Goal: Information Seeking & Learning: Learn about a topic

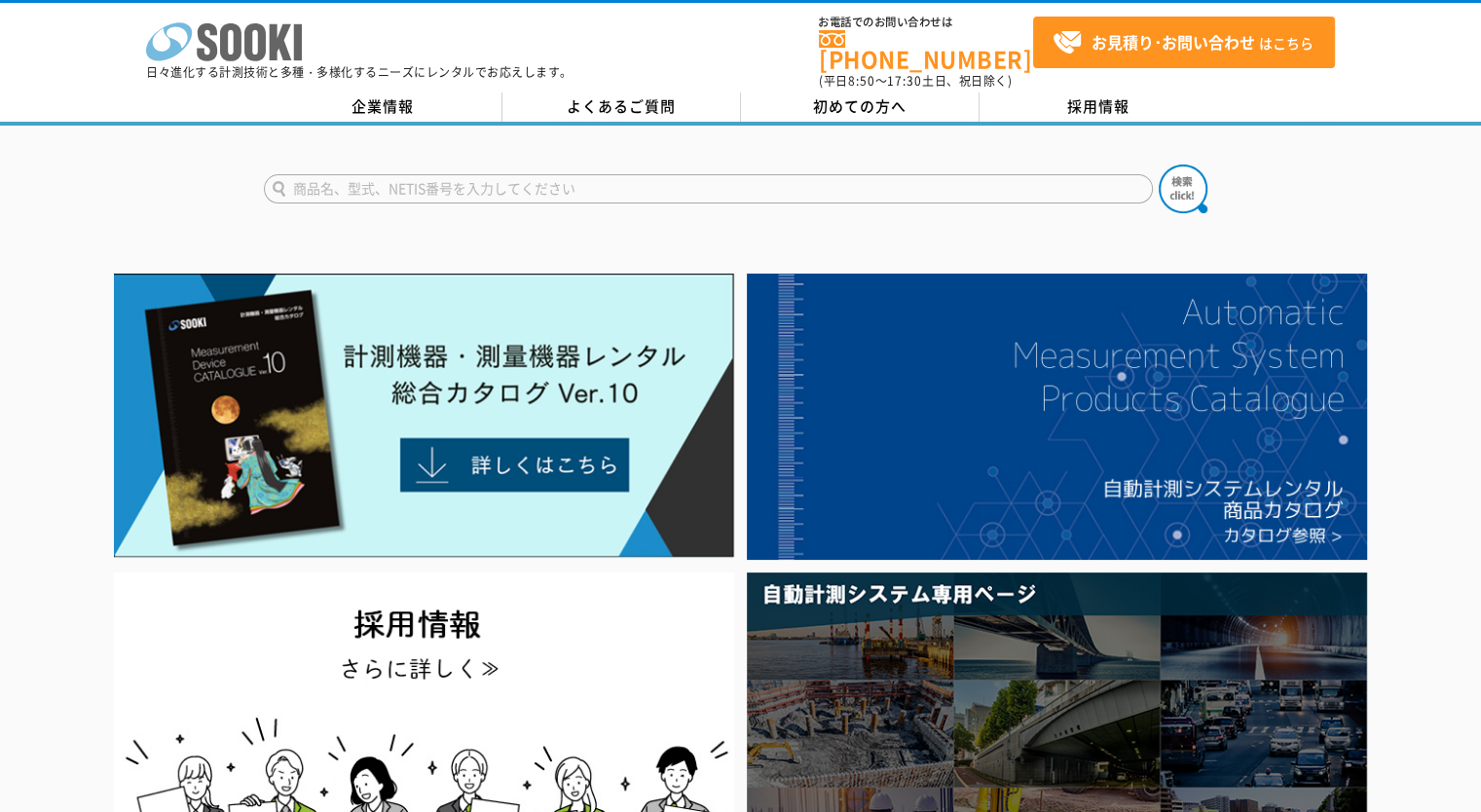
click at [273, 52] on polygon at bounding box center [281, 42] width 22 height 36
drag, startPoint x: 1391, startPoint y: 156, endPoint x: 1386, endPoint y: 168, distance: 13.0
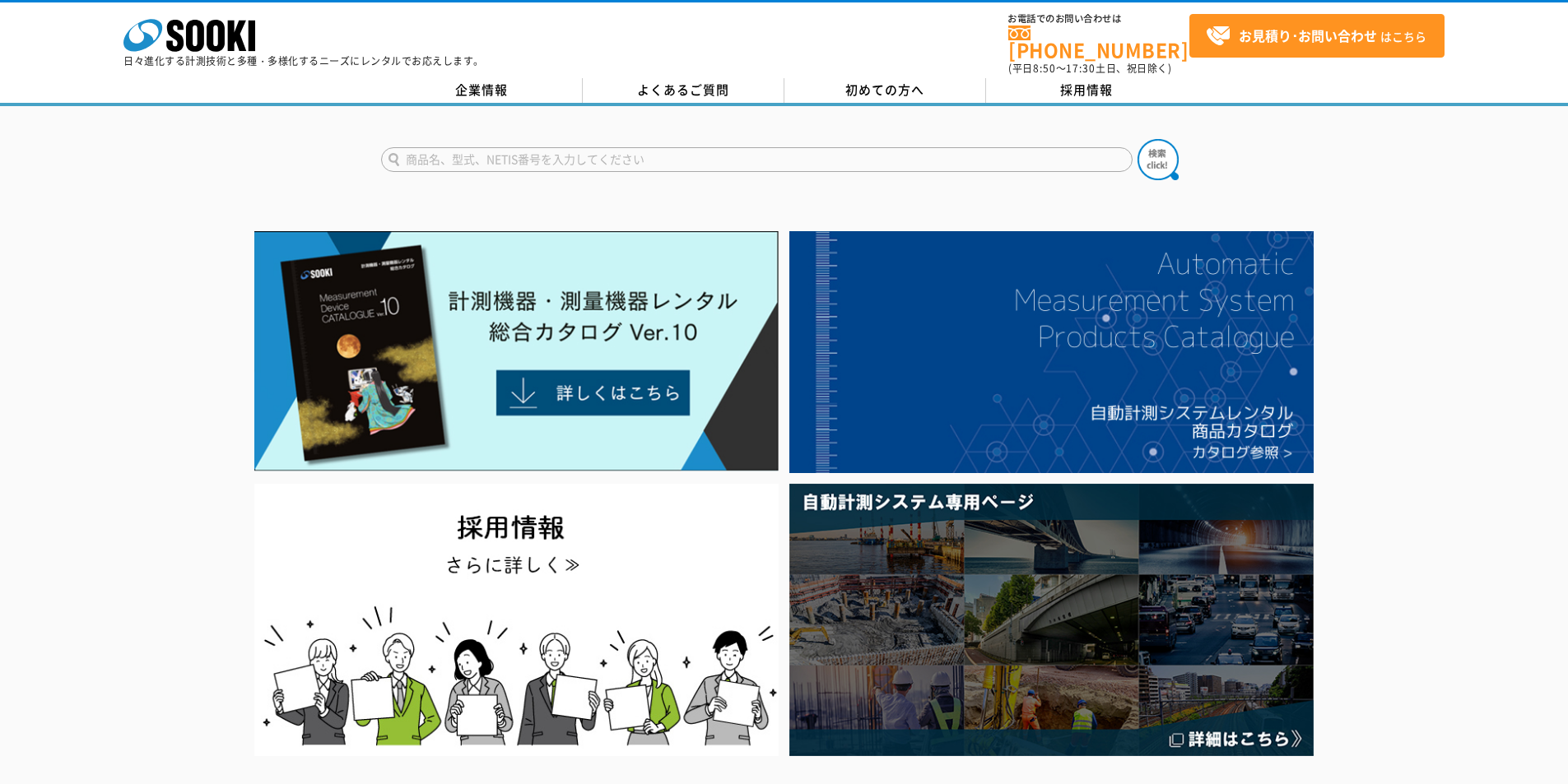
click at [542, 147] on input "text" at bounding box center [757, 159] width 752 height 24
type input "BTM"
click at [1163, 144] on img at bounding box center [1158, 159] width 41 height 41
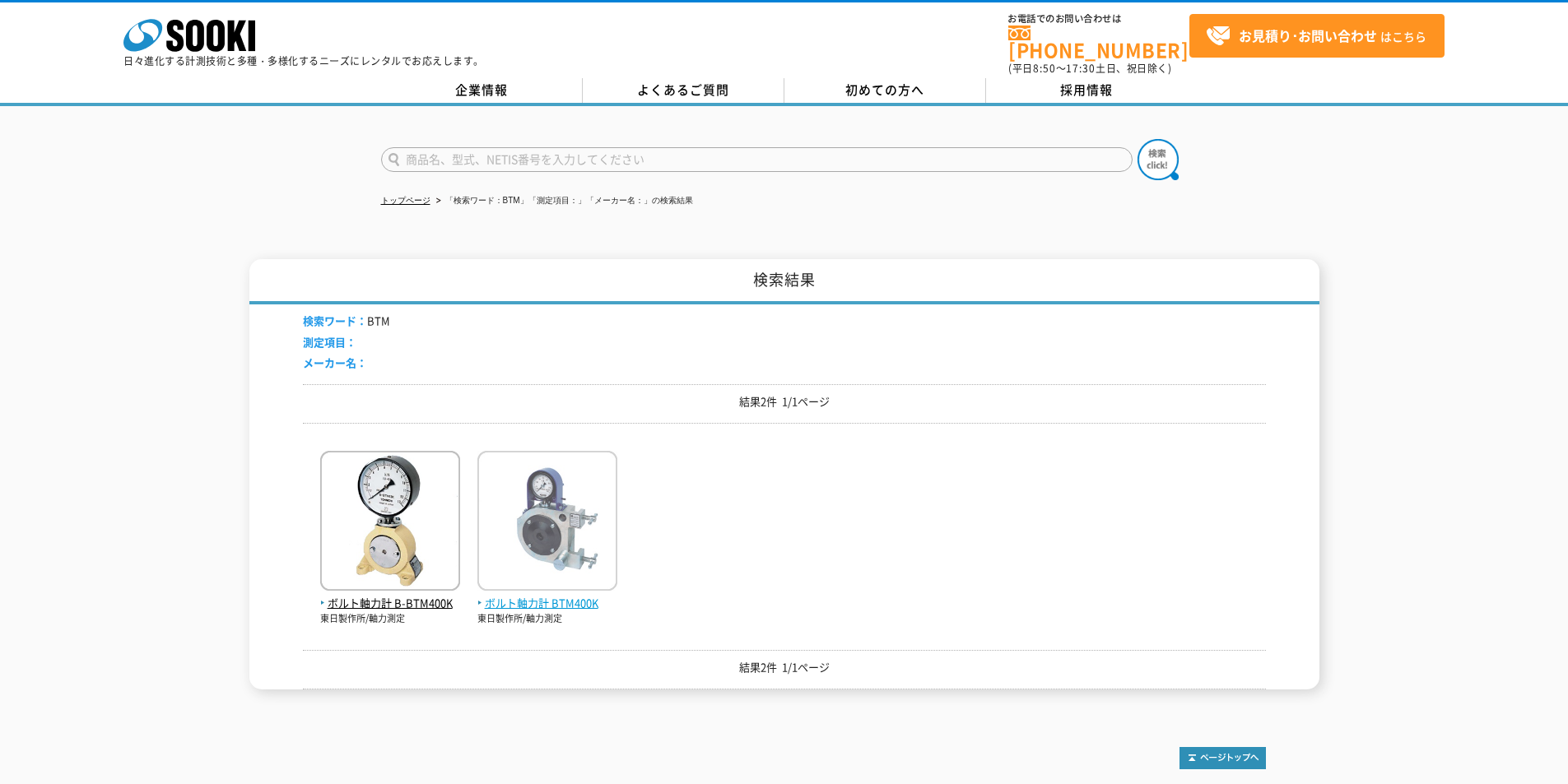
click at [565, 573] on img at bounding box center [548, 522] width 140 height 144
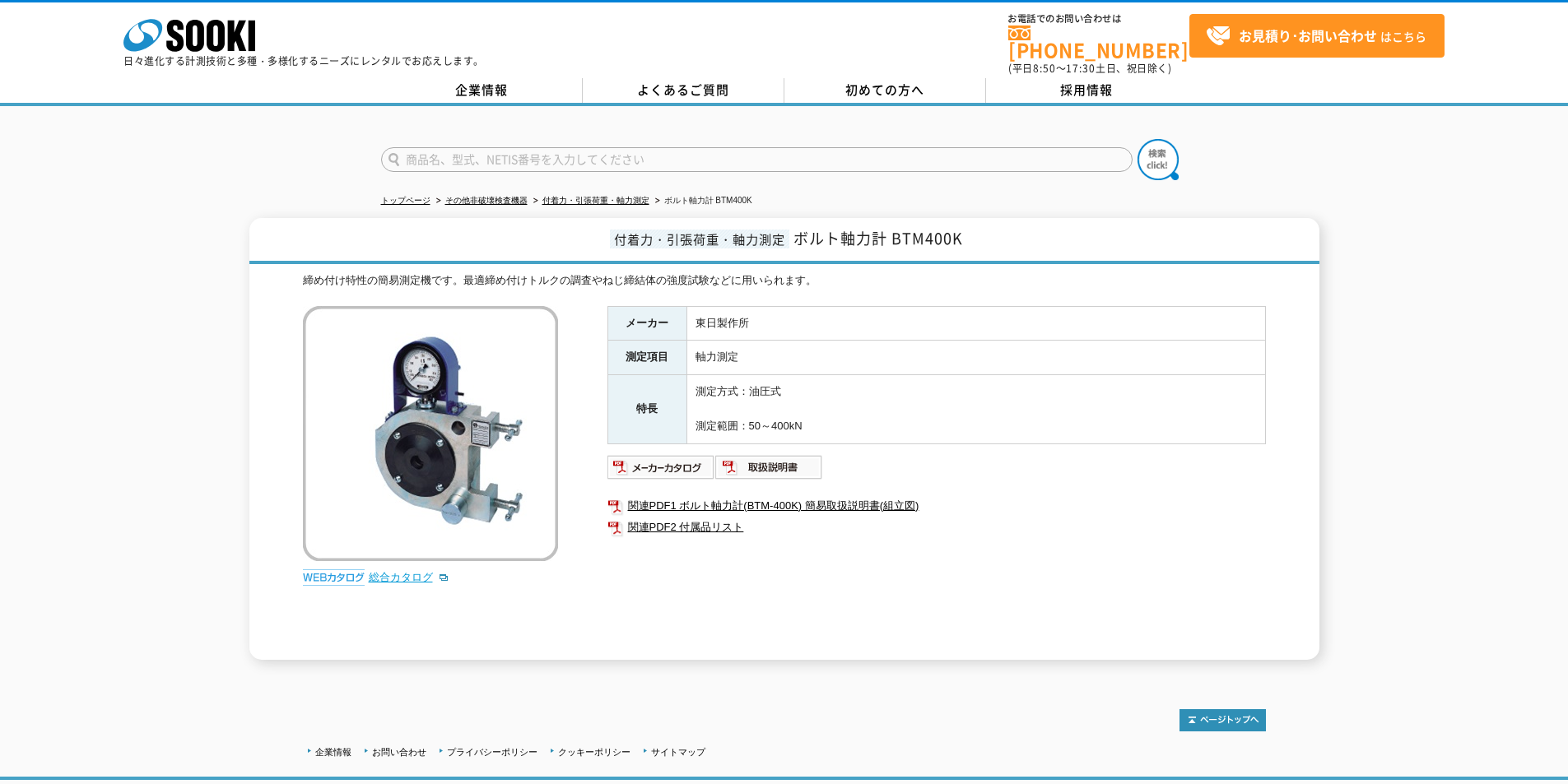
click at [411, 571] on link "総合カタログ" at bounding box center [409, 577] width 81 height 13
click at [212, 31] on icon at bounding box center [215, 35] width 18 height 32
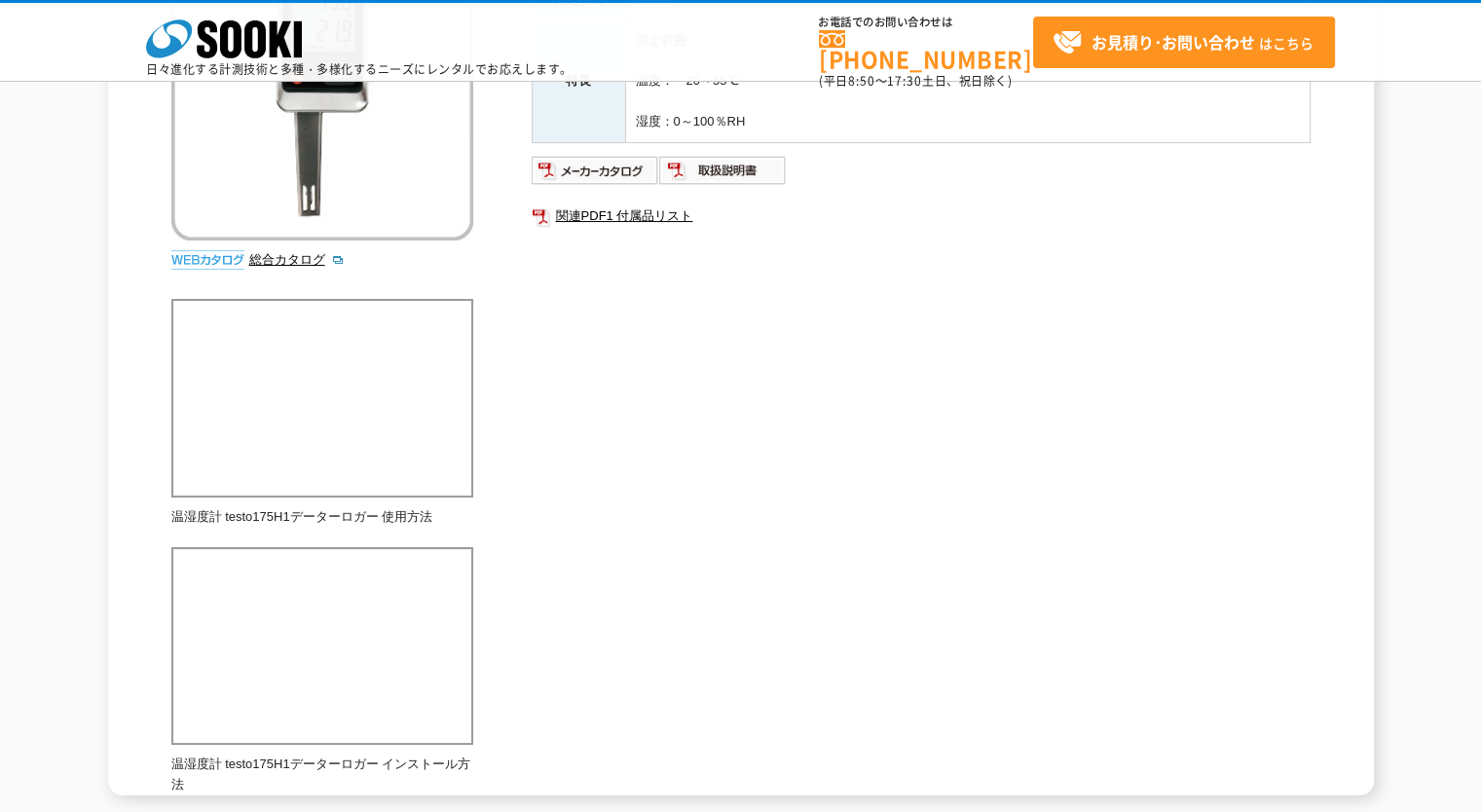
scroll to position [73, 0]
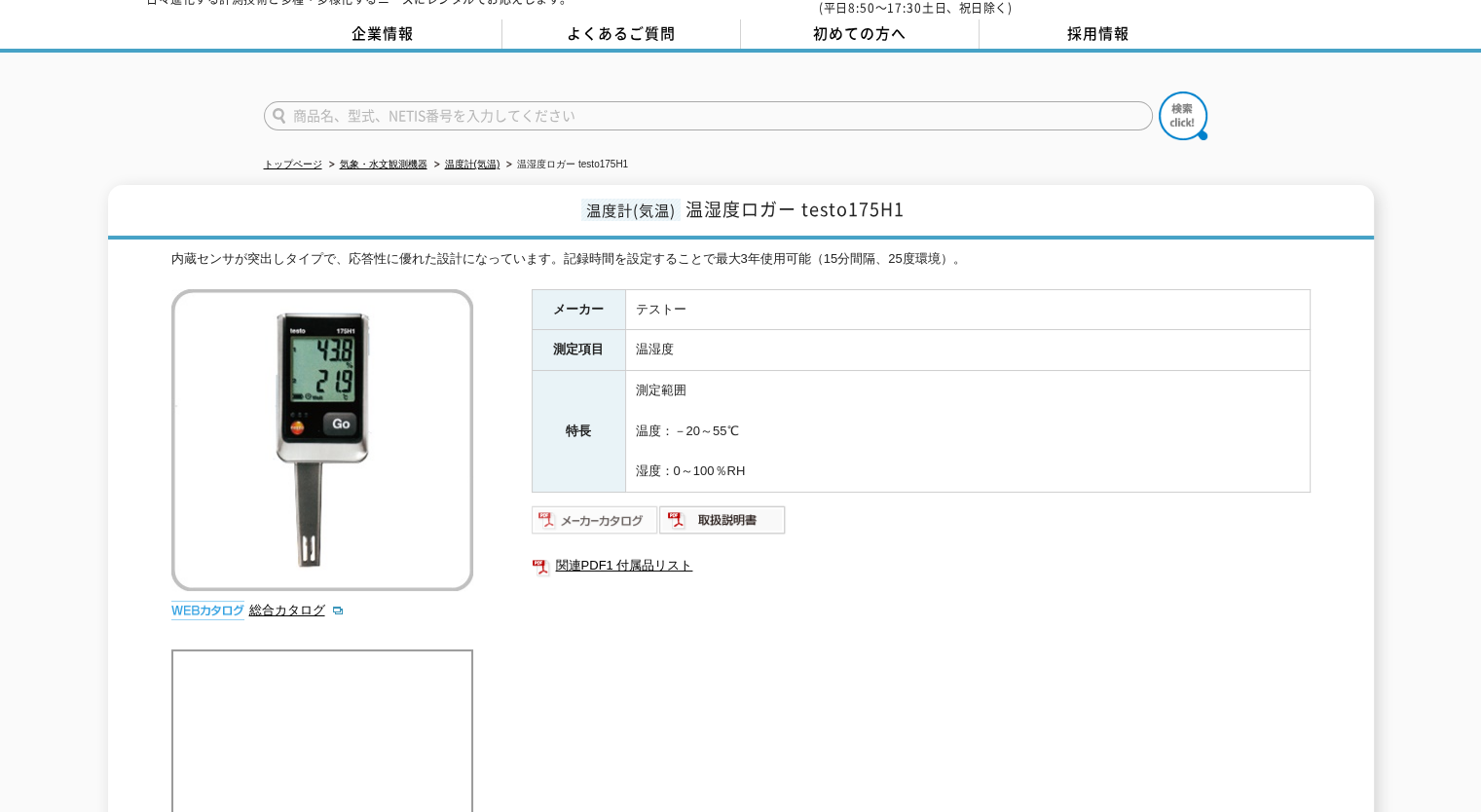
click at [613, 504] on img at bounding box center [596, 519] width 128 height 31
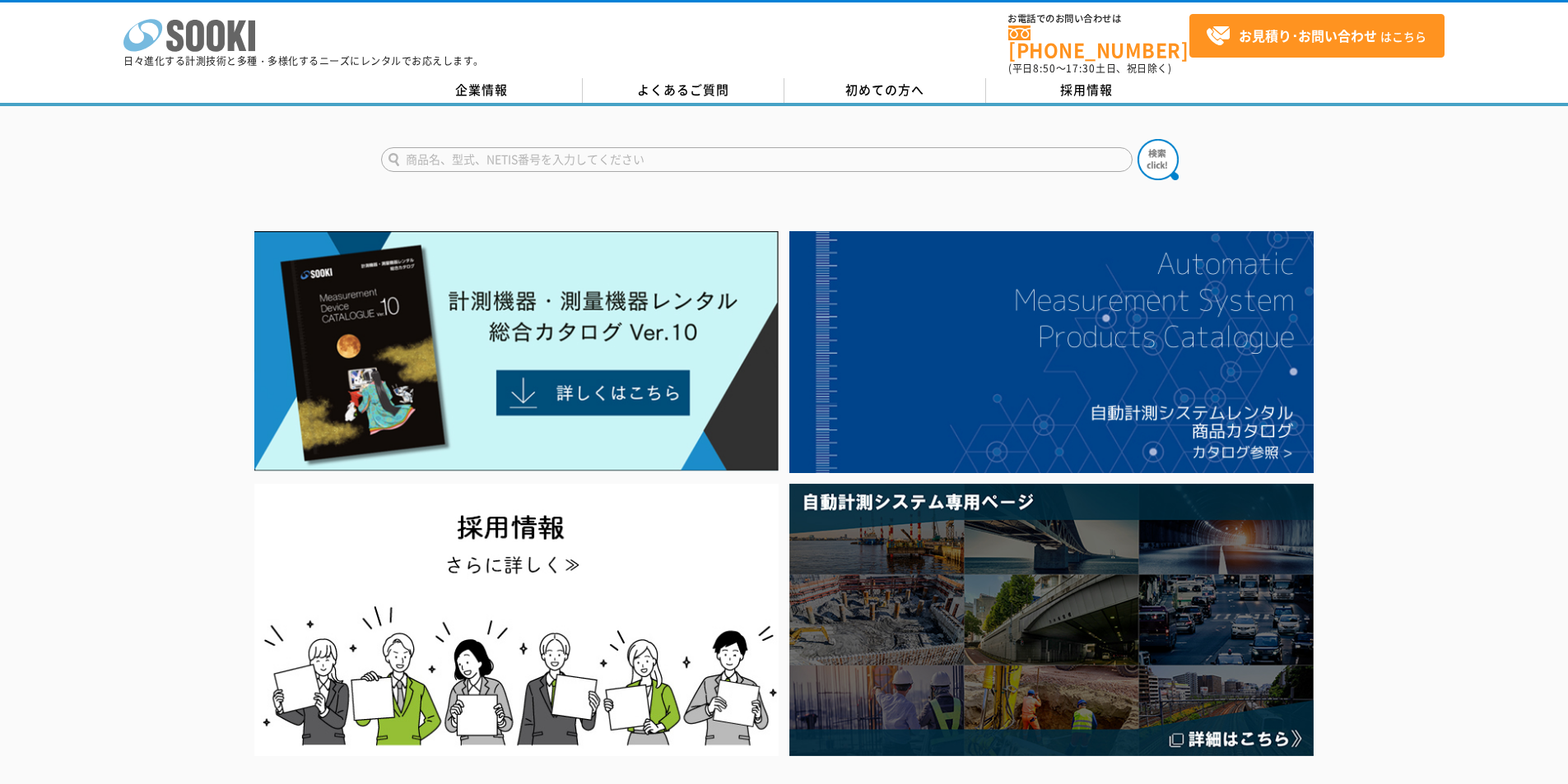
click at [181, 35] on icon at bounding box center [174, 35] width 18 height 32
click at [555, 157] on input "text" at bounding box center [757, 159] width 752 height 24
type input "も"
type input "みるみる"
click at [1152, 149] on img at bounding box center [1158, 159] width 41 height 41
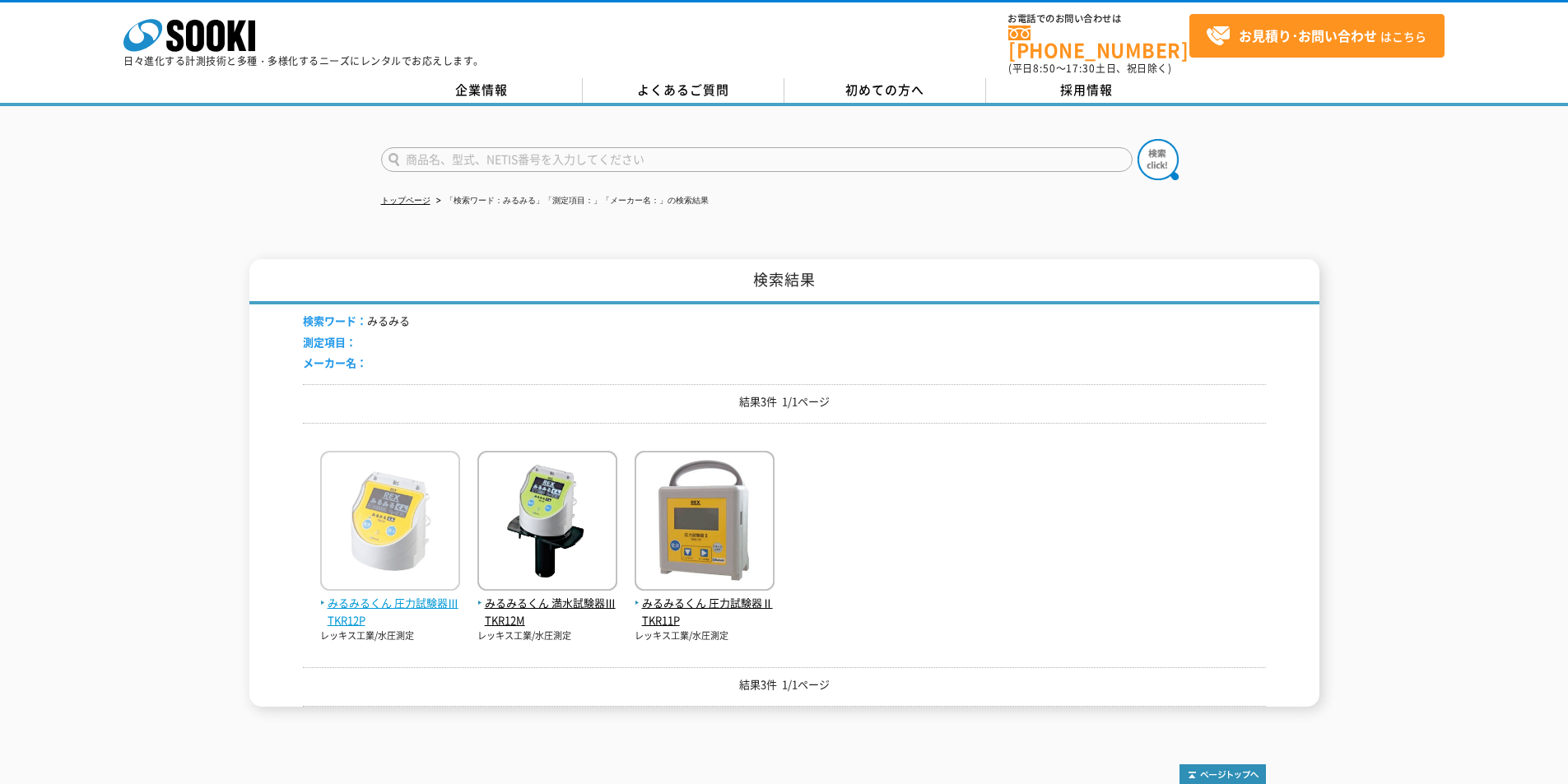
click at [416, 595] on span "みるみるくん 圧力試験器Ⅲ TKR12P" at bounding box center [390, 611] width 140 height 35
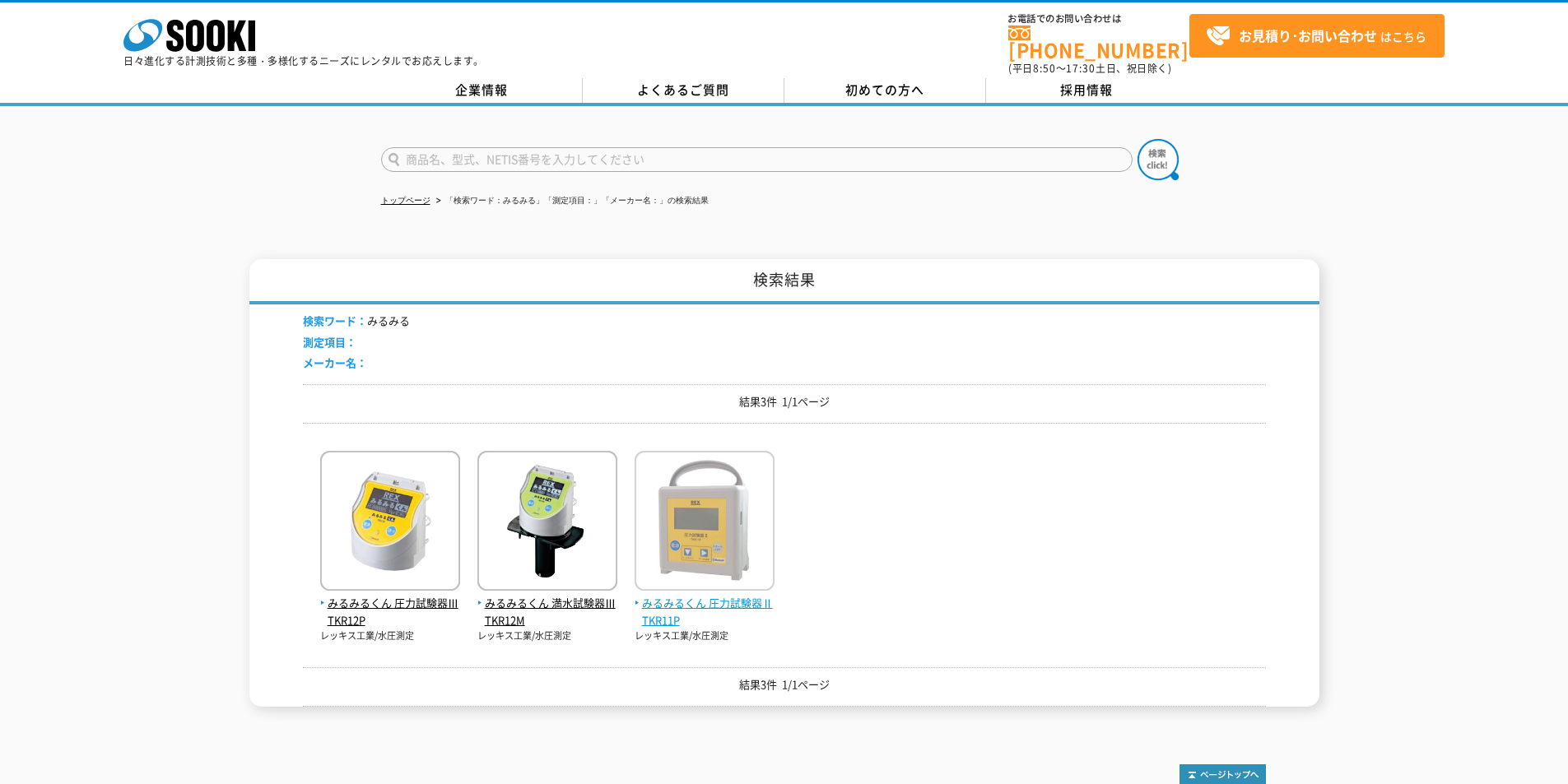
click at [677, 584] on img at bounding box center [704, 522] width 140 height 144
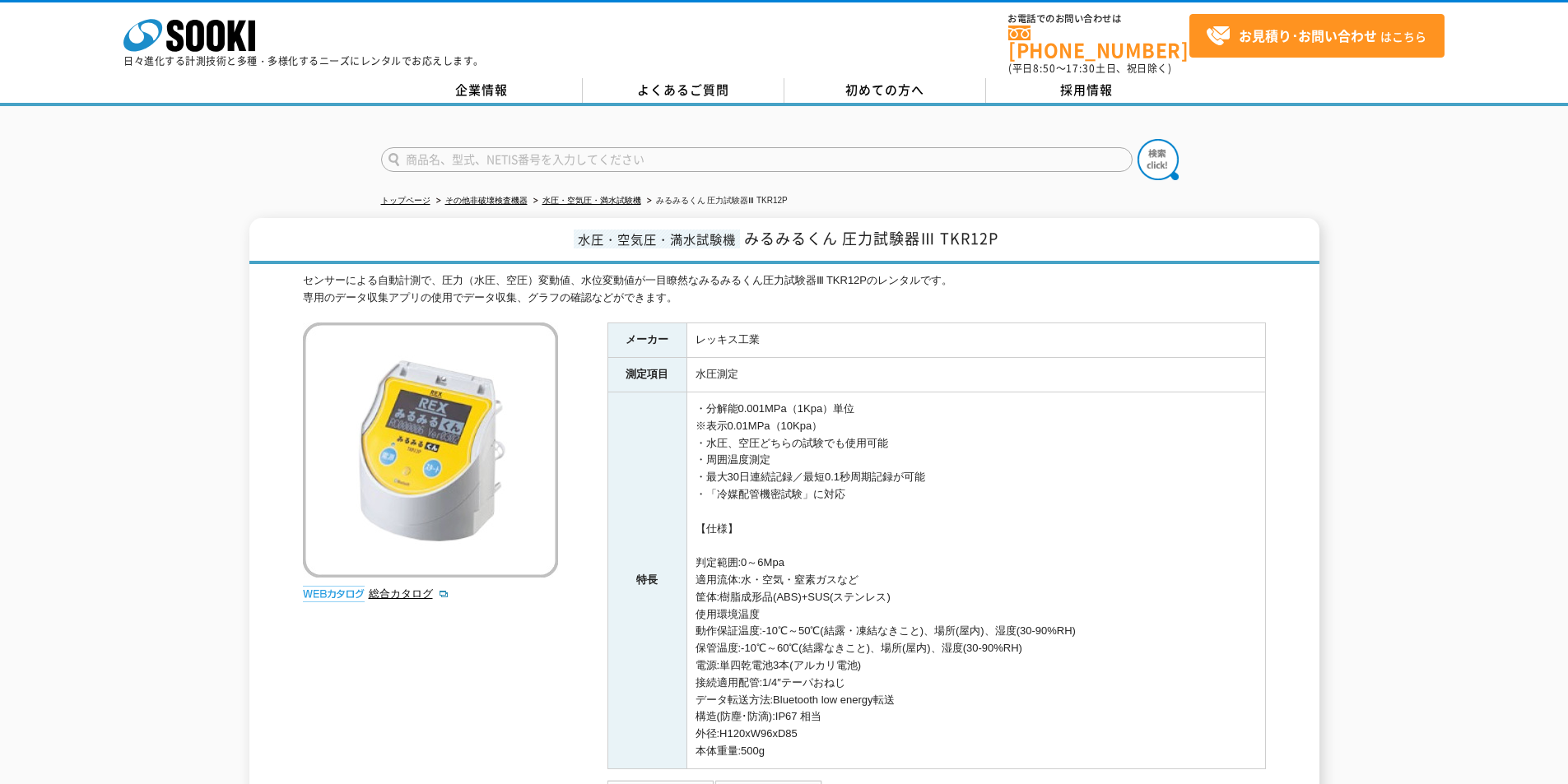
scroll to position [109, 0]
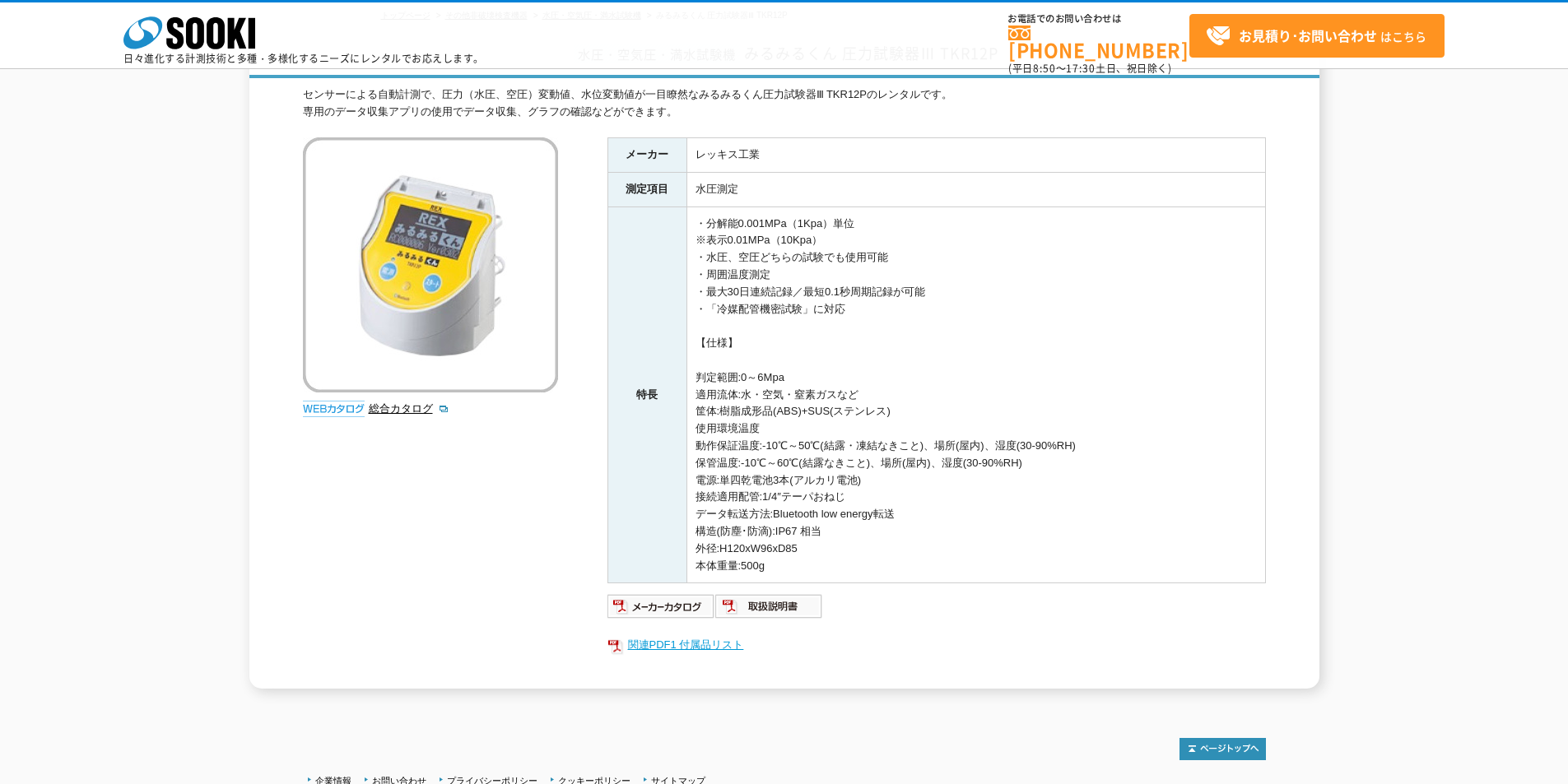
click at [671, 640] on link "関連PDF1 付属品リスト" at bounding box center [937, 644] width 659 height 21
click at [777, 608] on img at bounding box center [769, 606] width 108 height 26
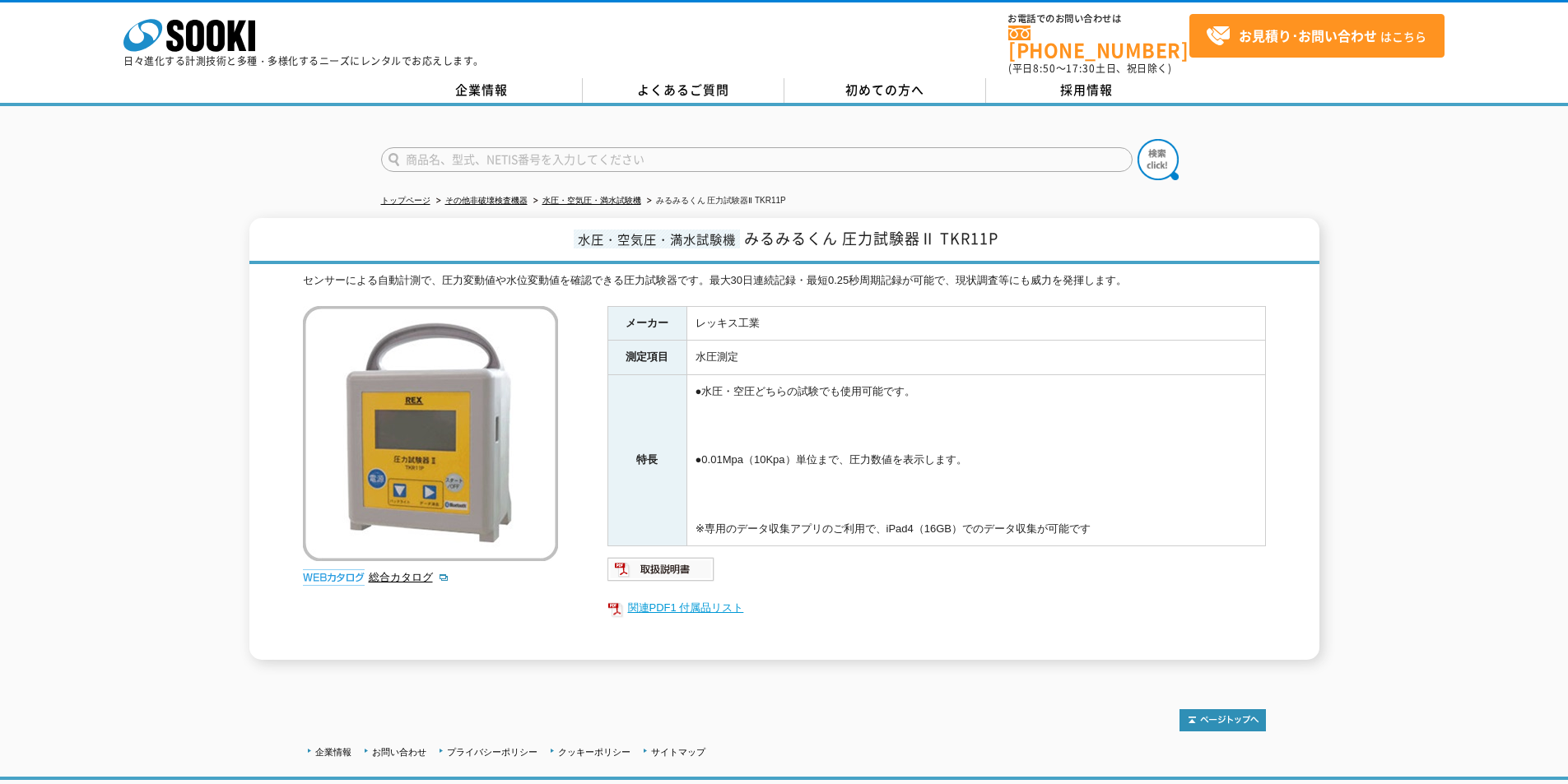
click at [693, 604] on link "関連PDF1 付属品リスト" at bounding box center [937, 607] width 659 height 21
click at [691, 597] on link "関連PDF1 付属品リスト" at bounding box center [937, 607] width 659 height 21
click at [218, 45] on icon at bounding box center [215, 35] width 18 height 32
